Goal: Ask a question: Seek information or help from site administrators or community

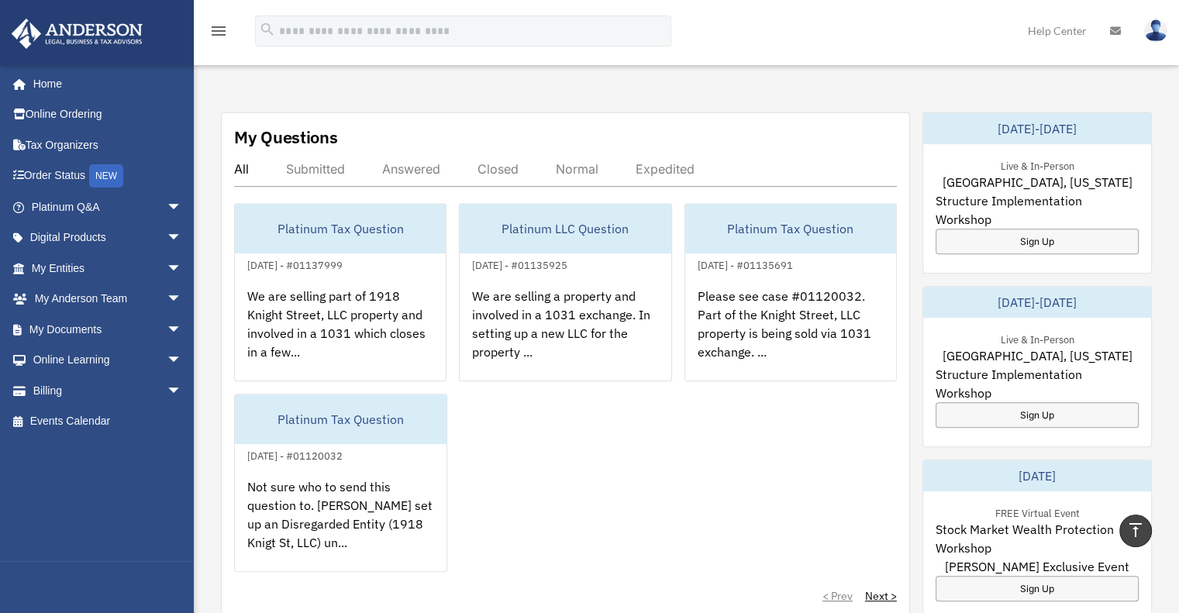
scroll to position [465, 0]
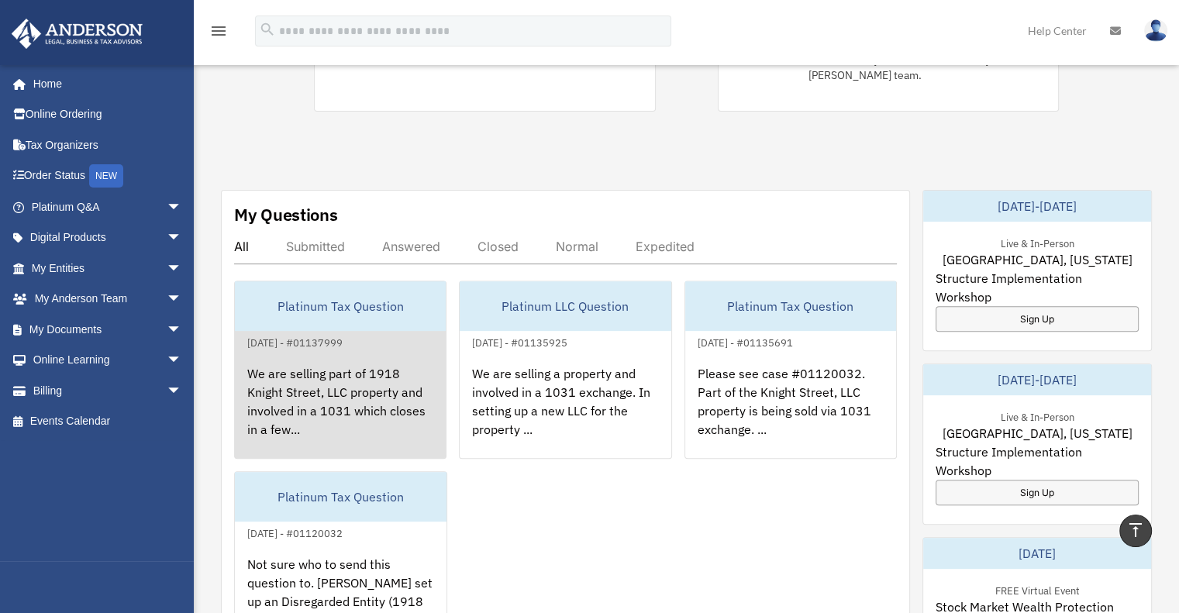
click at [397, 368] on div "We are selling part of 1918 Knight Street, LLC property and involved in a 1031 …" at bounding box center [340, 412] width 211 height 121
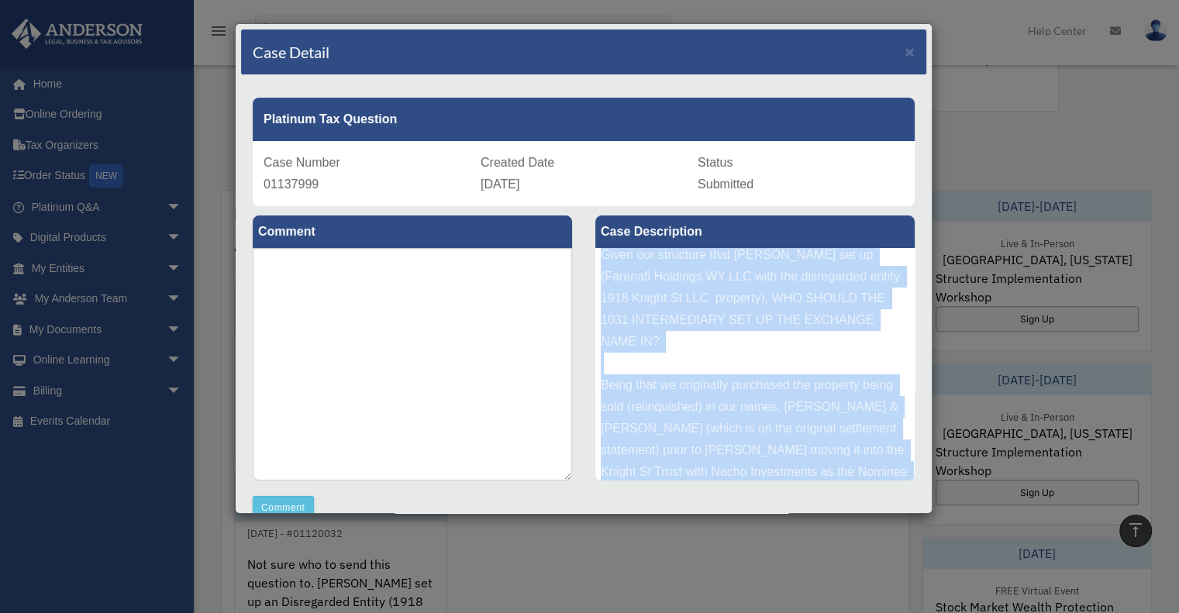
scroll to position [191, 0]
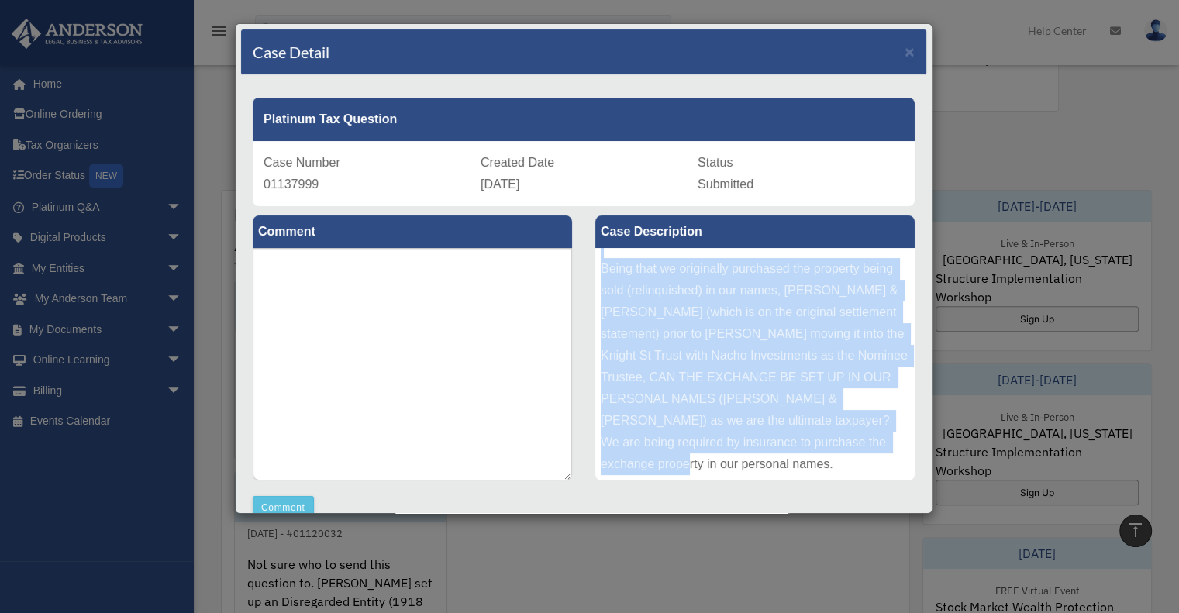
drag, startPoint x: 595, startPoint y: 261, endPoint x: 862, endPoint y: 461, distance: 334.0
click at [862, 461] on div "We are selling part of 1918 Knight Street, LLC property and involved in a 1031 …" at bounding box center [754, 364] width 319 height 233
click at [496, 340] on textarea at bounding box center [412, 364] width 319 height 233
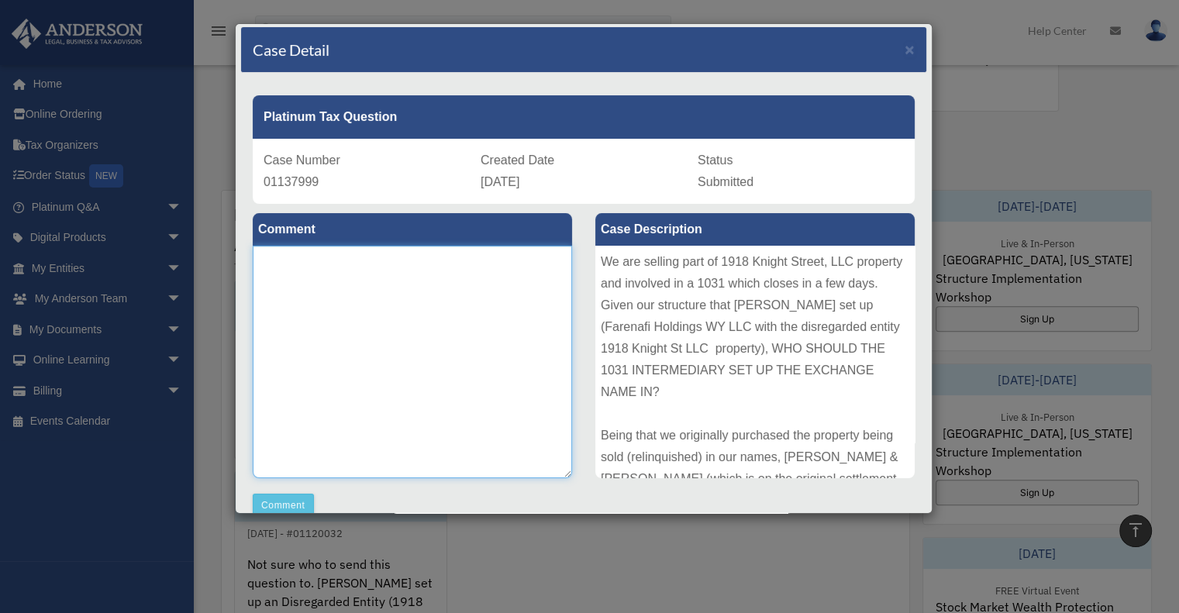
scroll to position [0, 0]
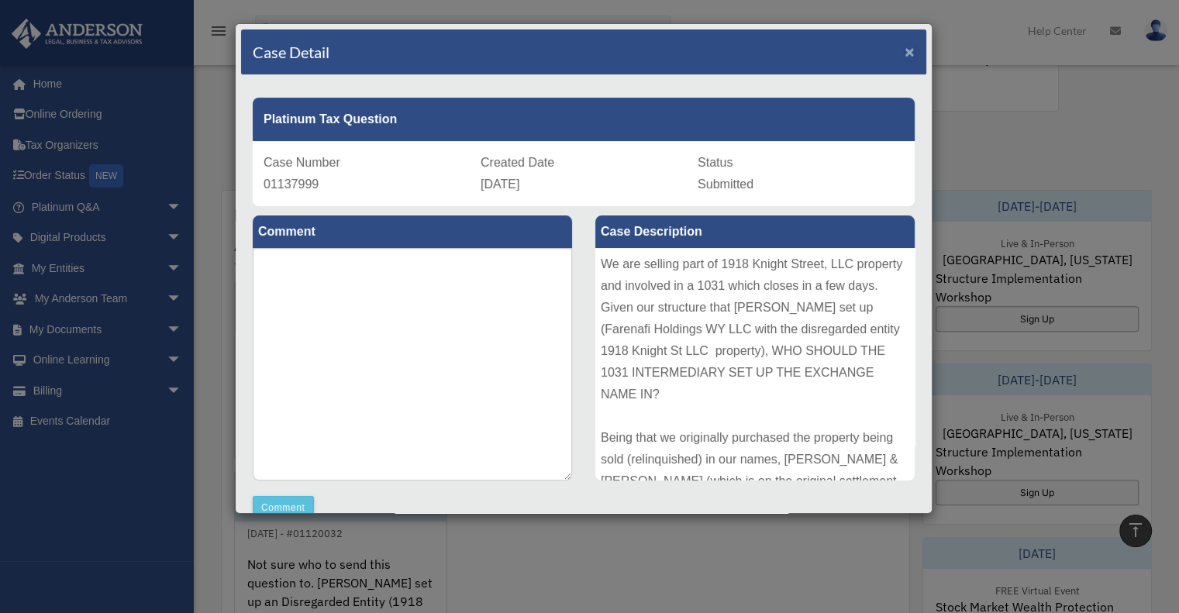
click at [905, 50] on span "×" at bounding box center [910, 52] width 10 height 18
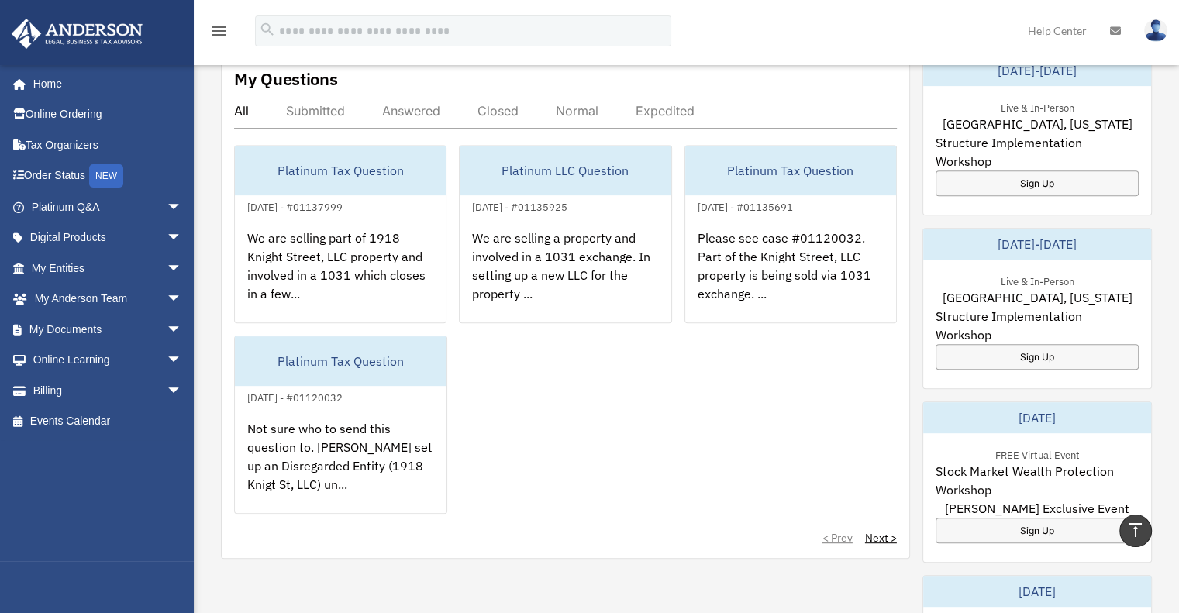
scroll to position [698, 0]
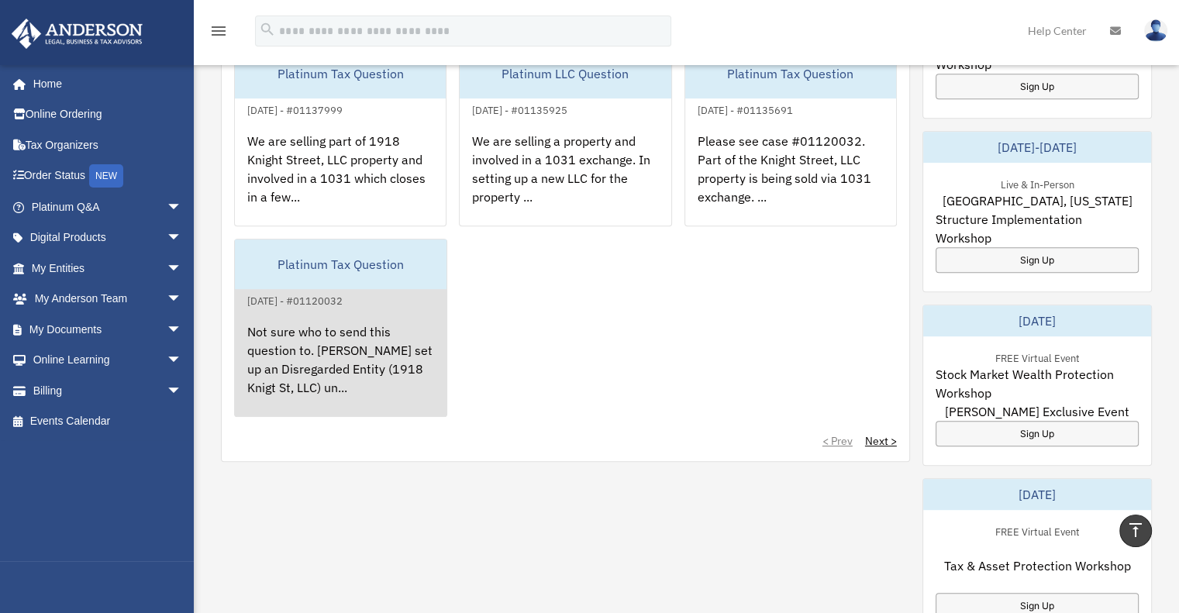
click at [349, 310] on div "Not sure who to send this question to. [PERSON_NAME] set up an Disregarded Enti…" at bounding box center [341, 370] width 212 height 121
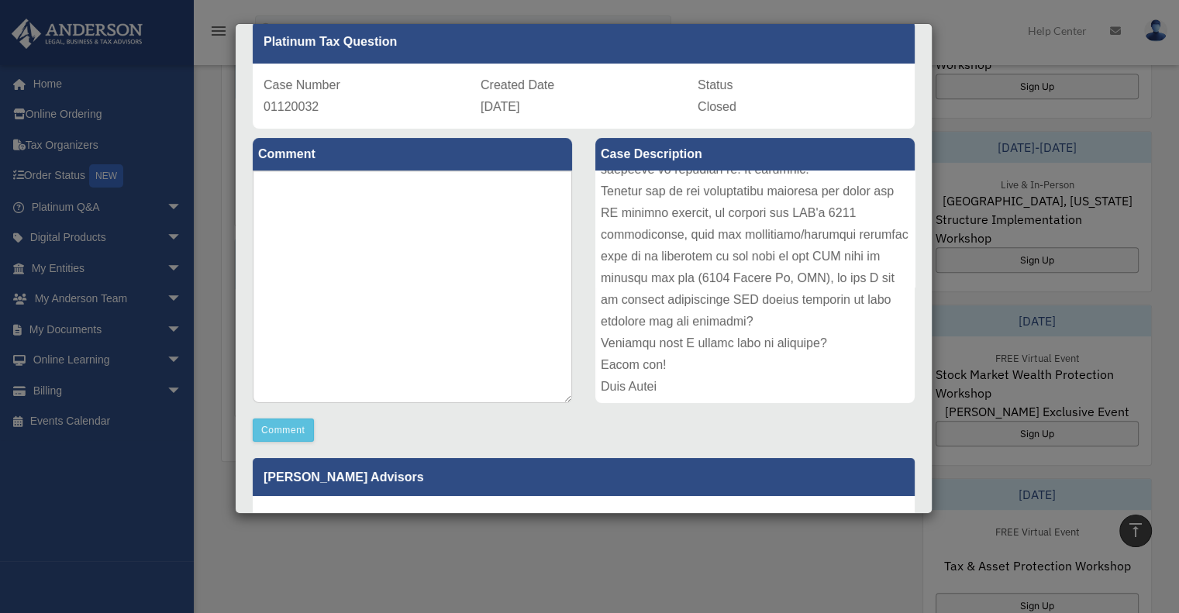
scroll to position [0, 0]
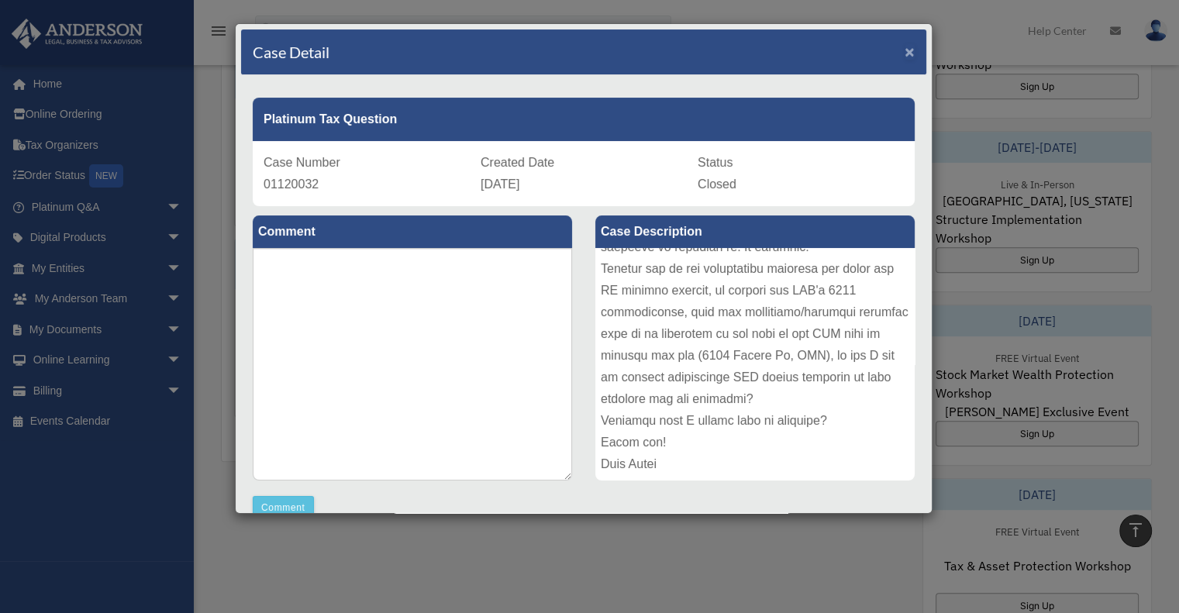
click at [905, 49] on span "×" at bounding box center [910, 52] width 10 height 18
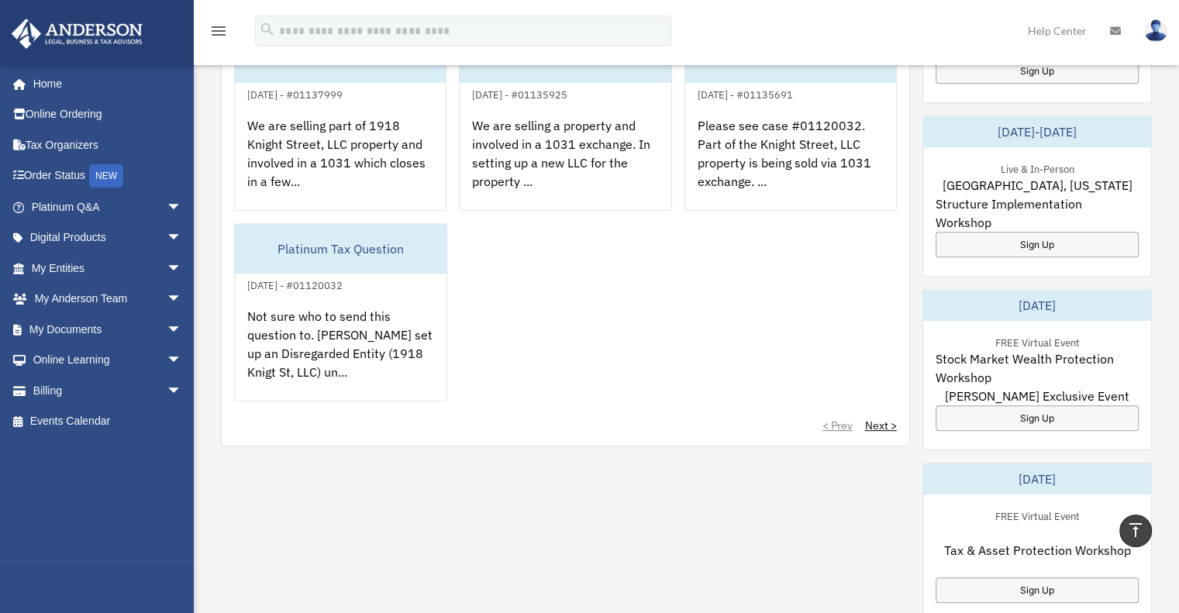
scroll to position [543, 0]
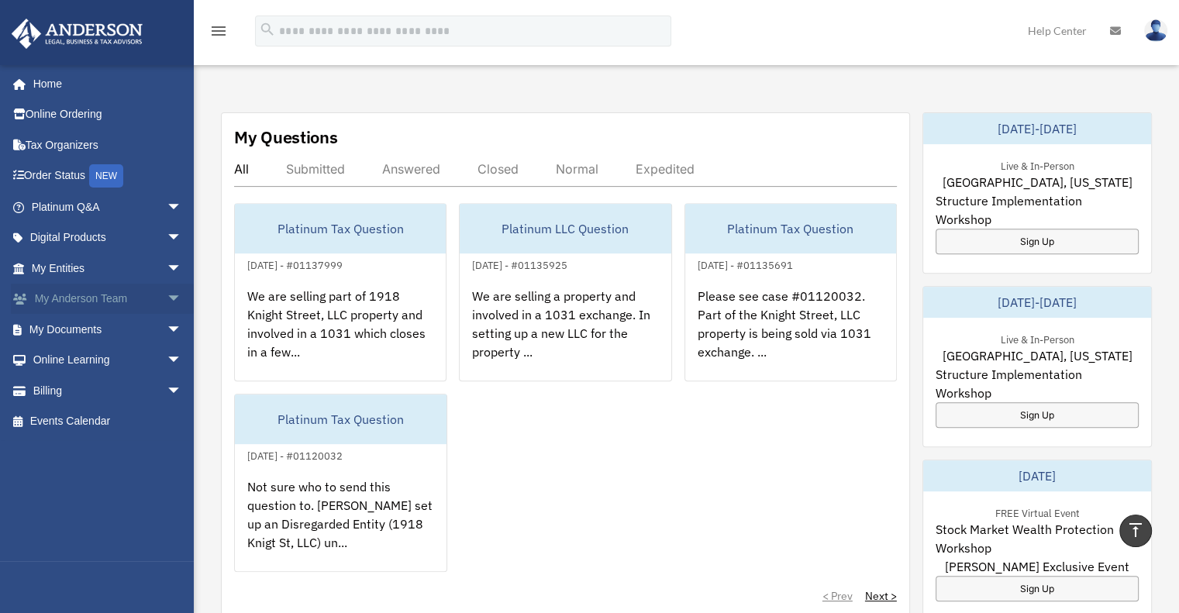
click at [84, 297] on link "My Anderson Team arrow_drop_down" at bounding box center [108, 299] width 195 height 31
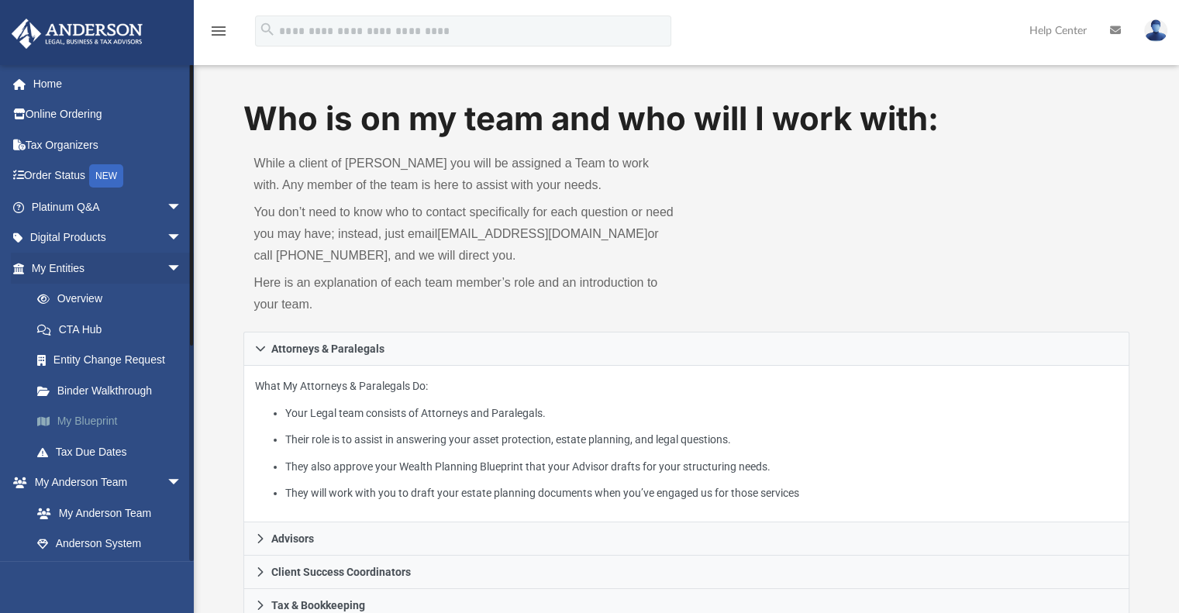
click at [84, 416] on link "My Blueprint" at bounding box center [114, 421] width 184 height 31
click at [87, 420] on link "My Blueprint" at bounding box center [114, 421] width 184 height 31
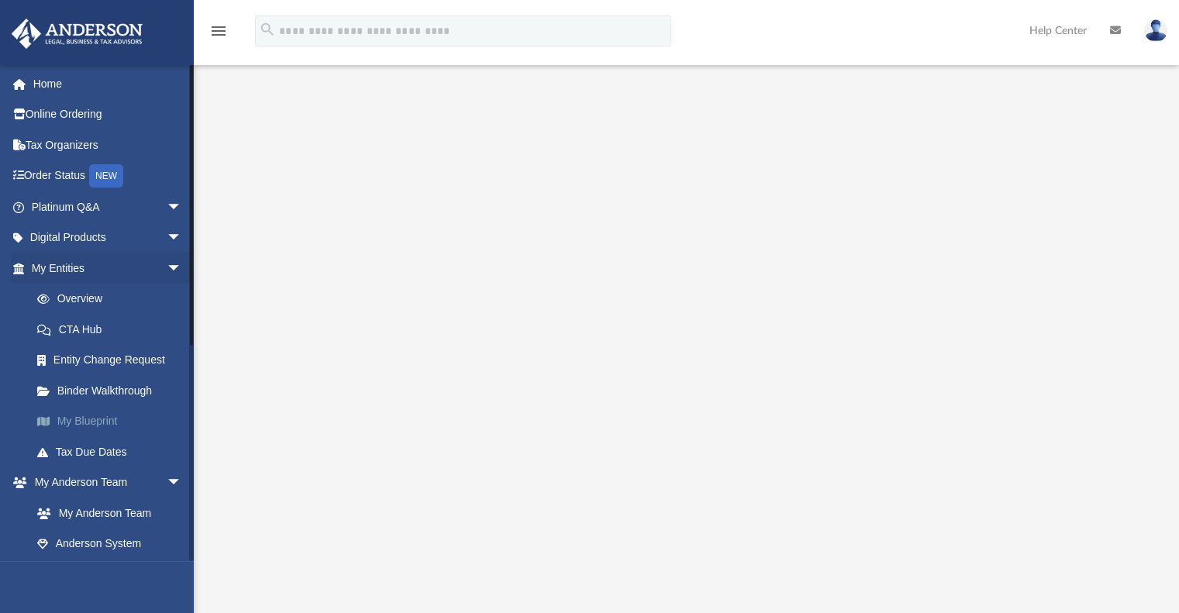
click at [110, 417] on link "My Blueprint" at bounding box center [114, 421] width 184 height 31
click at [115, 381] on link "Binder Walkthrough" at bounding box center [114, 390] width 184 height 31
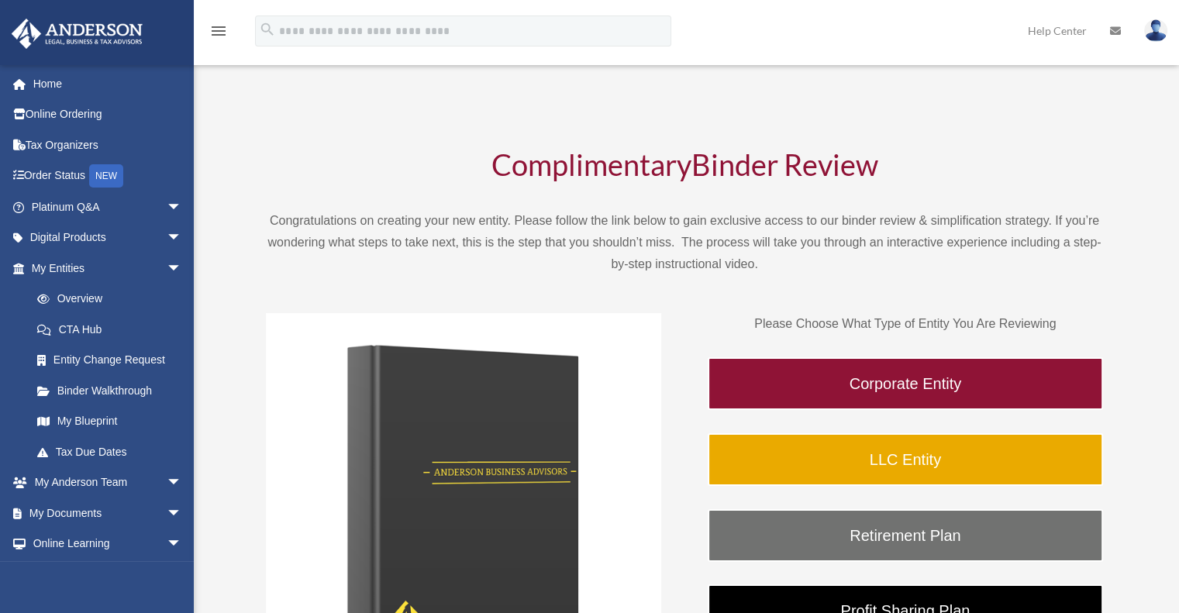
click at [101, 420] on link "My Blueprint" at bounding box center [114, 421] width 184 height 31
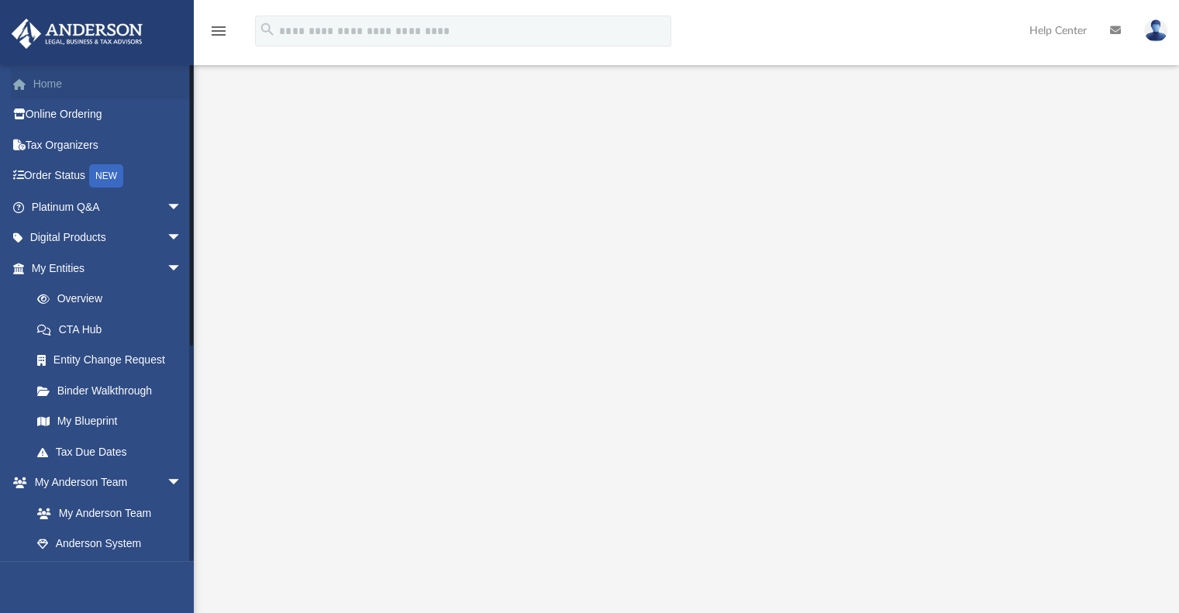
click at [57, 78] on link "Home" at bounding box center [108, 83] width 195 height 31
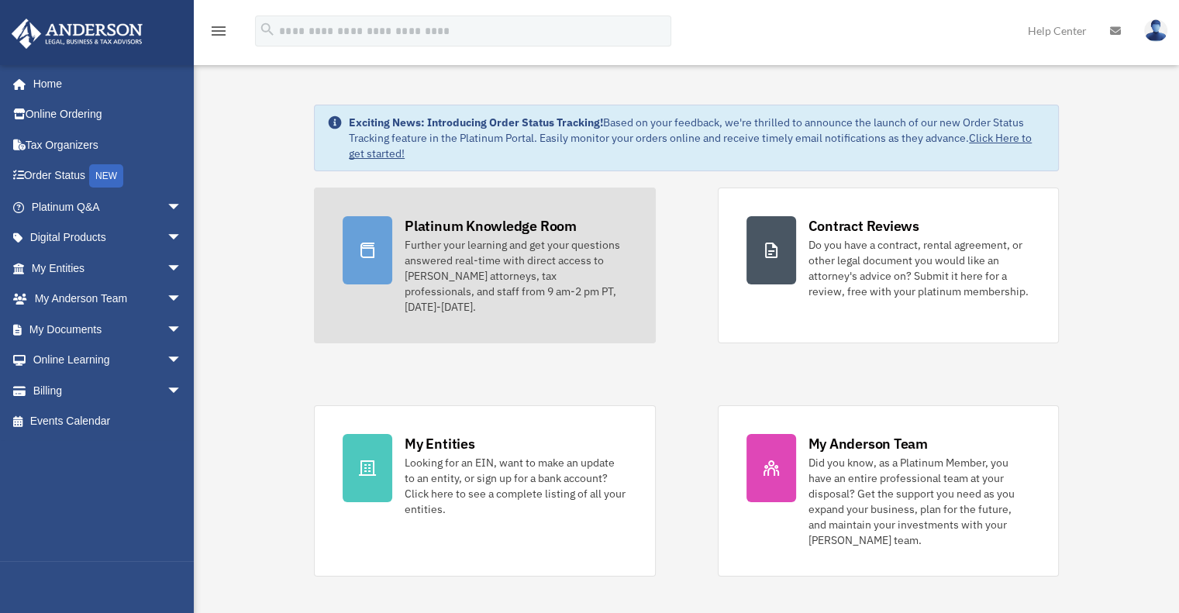
click at [512, 241] on div "Further your learning and get your questions answered real-time with direct acc…" at bounding box center [516, 276] width 222 height 78
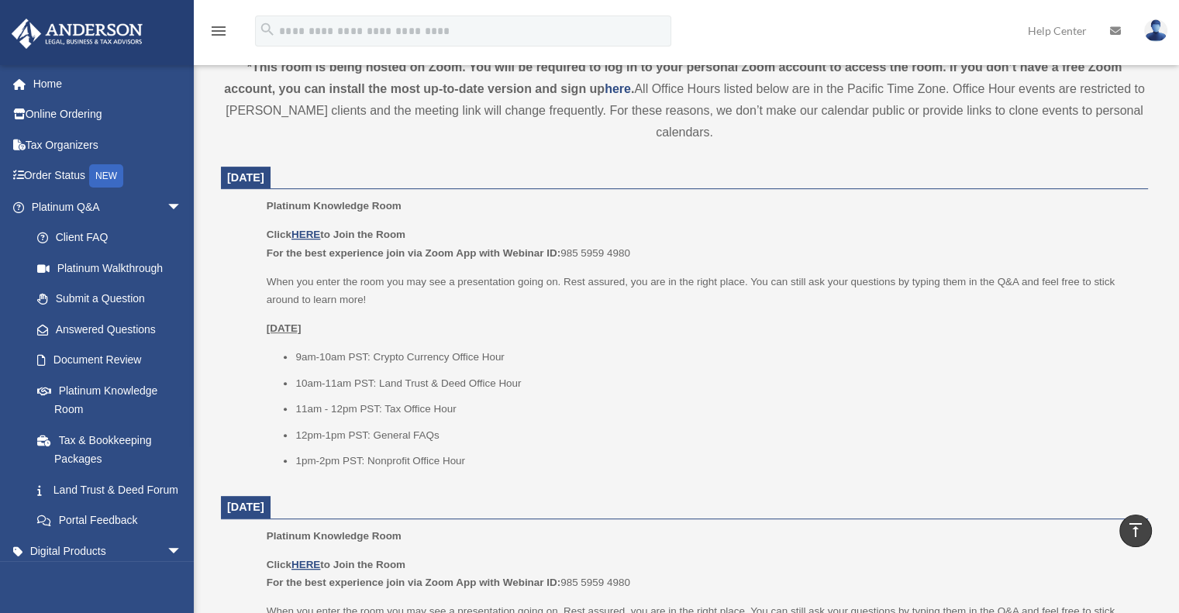
scroll to position [543, 0]
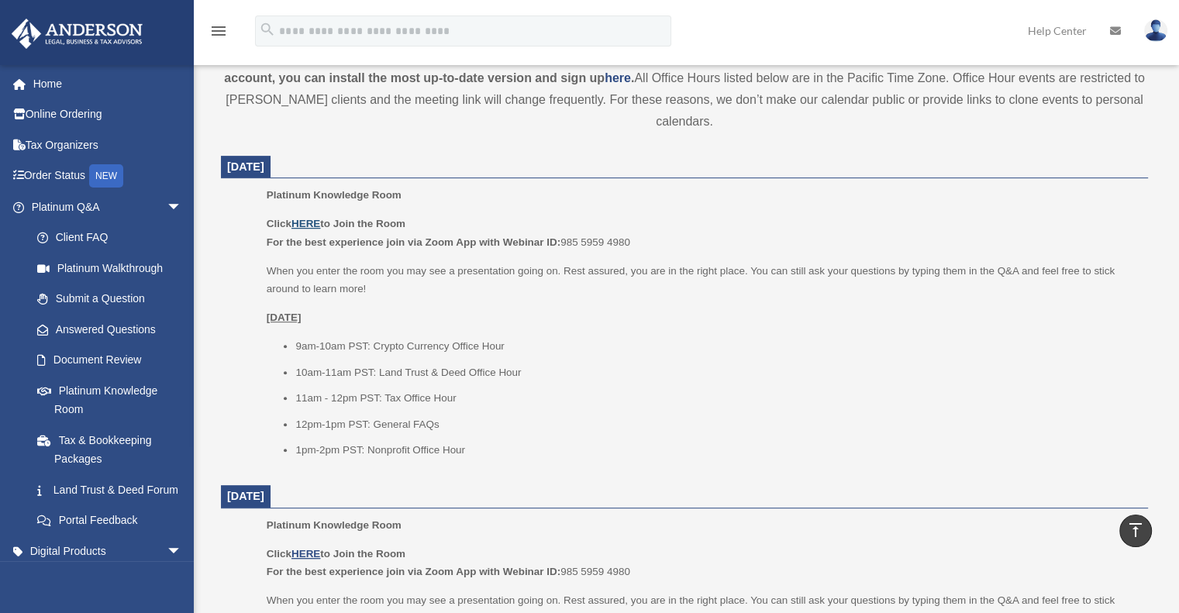
click at [307, 219] on u "HERE" at bounding box center [305, 224] width 29 height 12
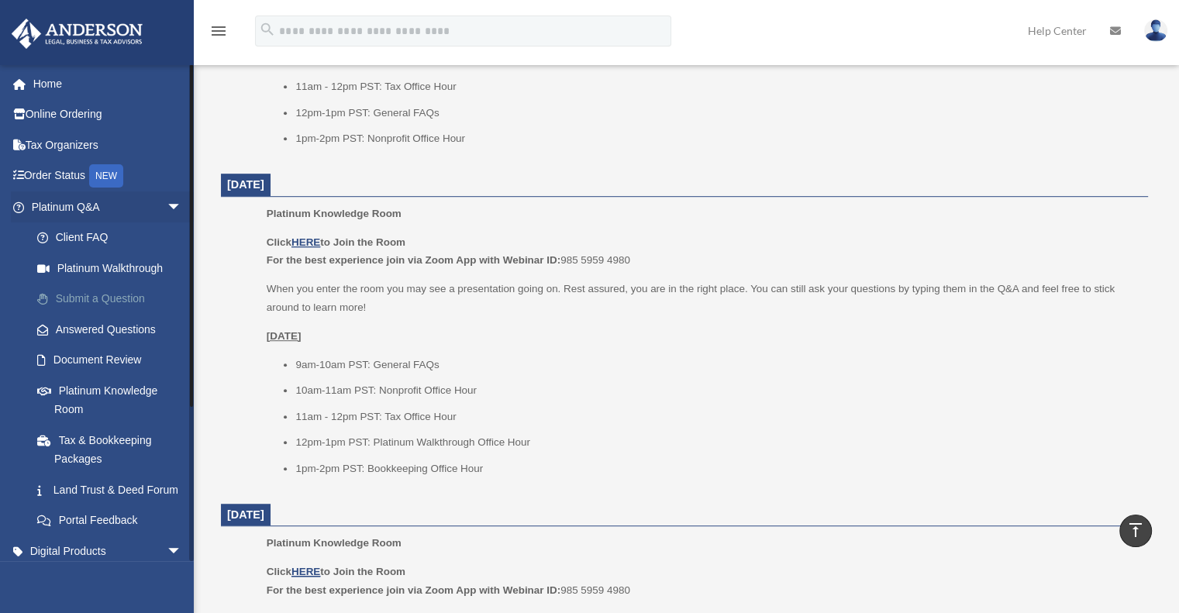
scroll to position [853, 0]
click at [109, 296] on link "Submit a Question" at bounding box center [114, 299] width 184 height 31
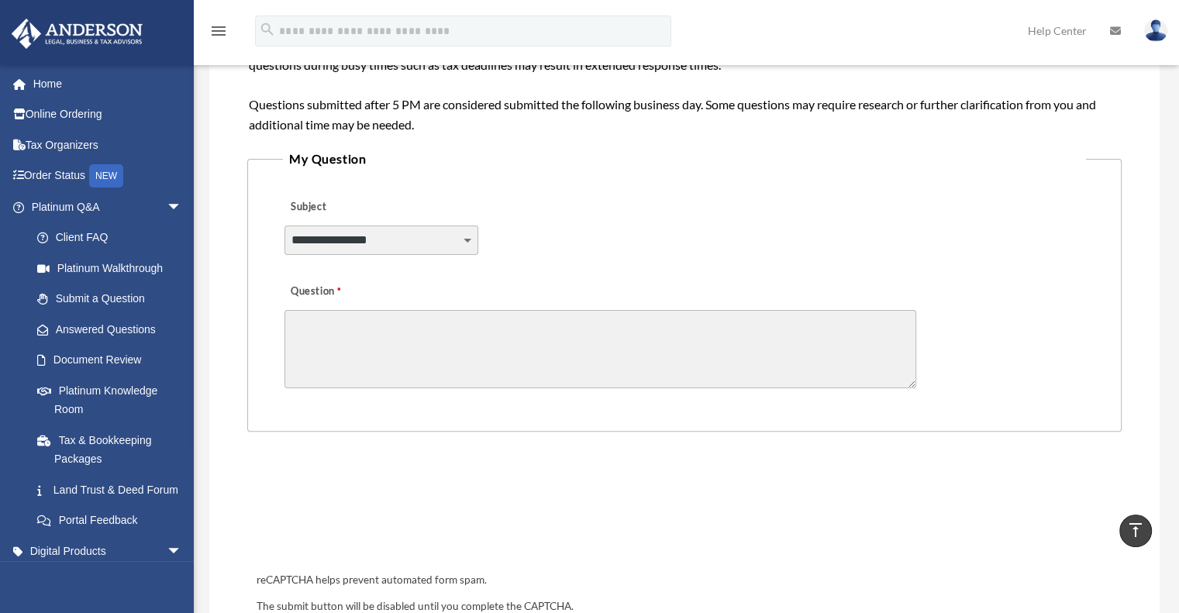
scroll to position [310, 0]
click at [59, 77] on link "Home" at bounding box center [108, 83] width 195 height 31
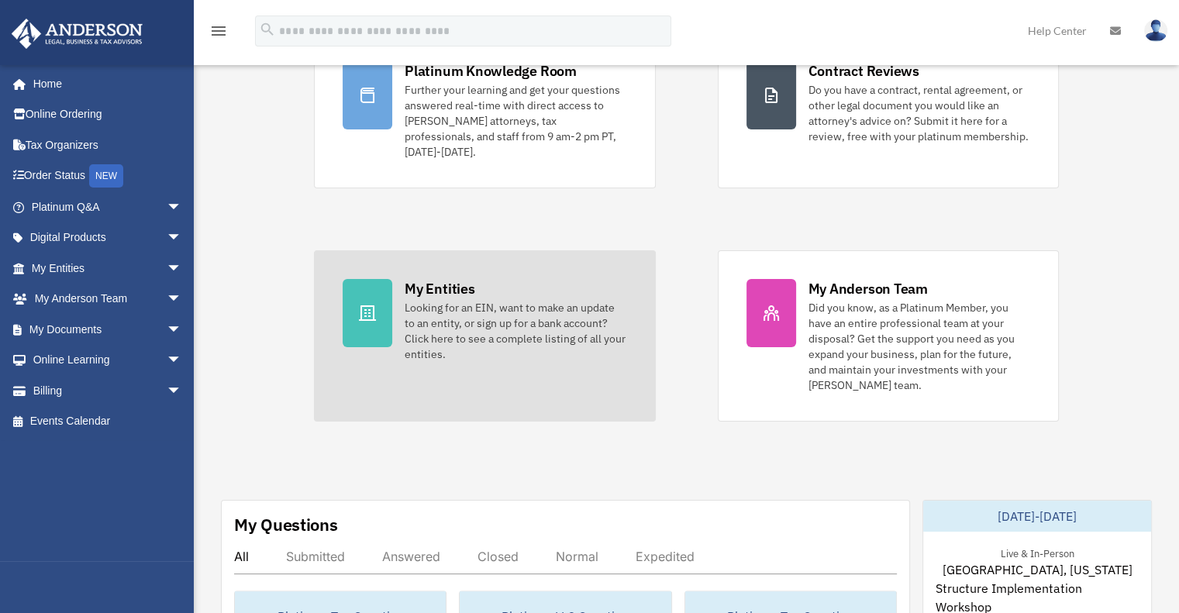
scroll to position [620, 0]
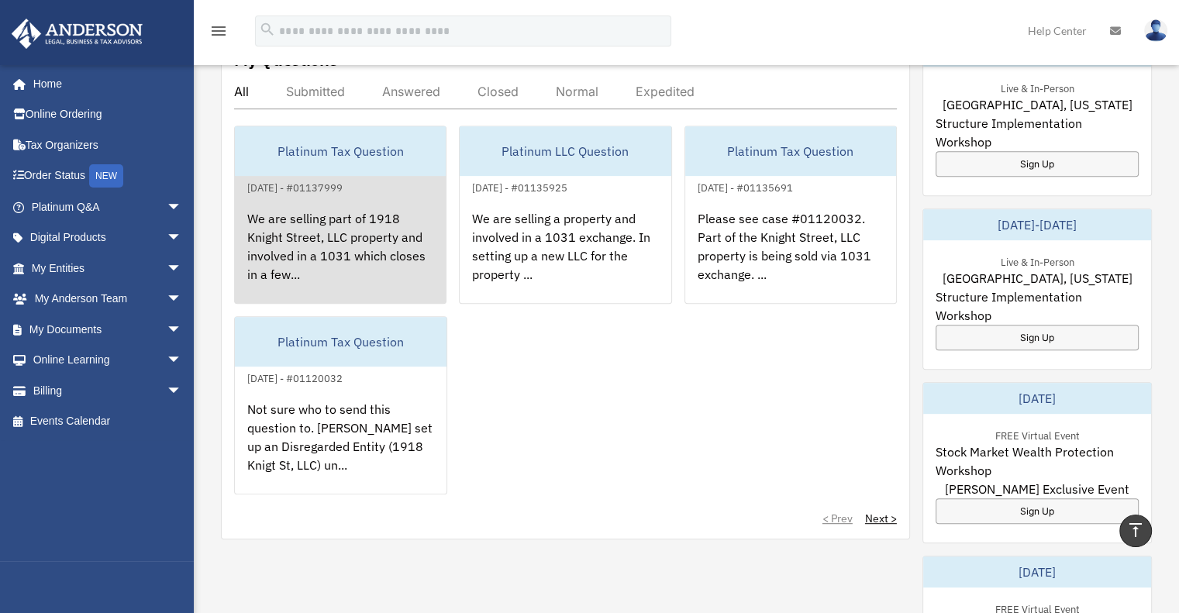
click at [361, 224] on div "We are selling part of 1918 Knight Street, LLC property and involved in a 1031 …" at bounding box center [340, 257] width 211 height 121
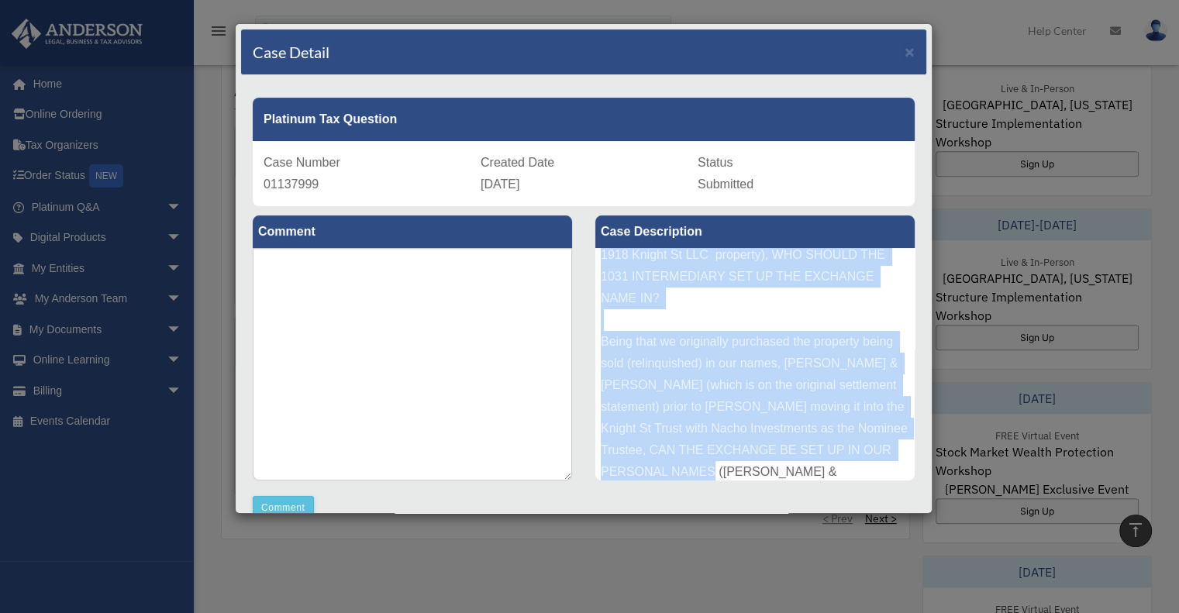
scroll to position [191, 0]
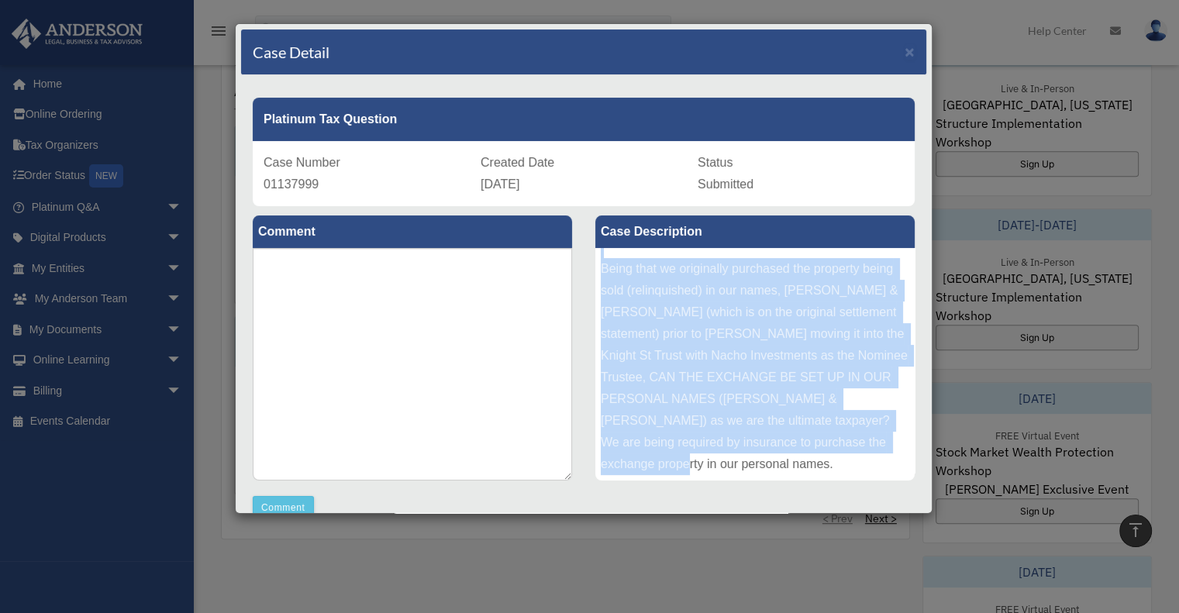
drag, startPoint x: 595, startPoint y: 260, endPoint x: 862, endPoint y: 461, distance: 334.3
click at [862, 461] on div "We are selling part of 1918 Knight Street, LLC property and involved in a 1031 …" at bounding box center [754, 364] width 319 height 233
copy div "We are selling part of 1918 Knight Street, LLC property and involved in a 1031 …"
